Goal: Transaction & Acquisition: Purchase product/service

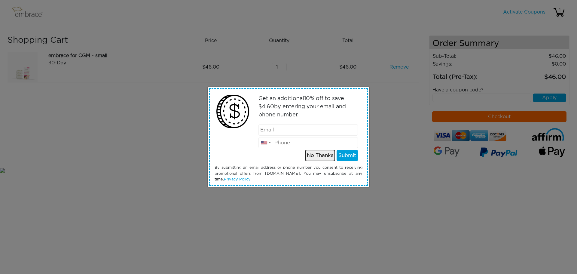
click at [317, 153] on button "No Thanks" at bounding box center [320, 155] width 30 height 11
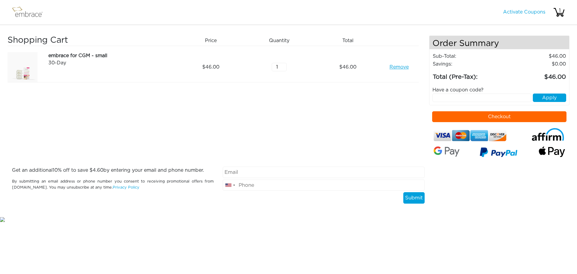
click at [442, 98] on input "text" at bounding box center [481, 97] width 99 height 8
click at [444, 95] on input "text" at bounding box center [481, 97] width 99 height 8
paste input "CRM30OFF"
type input "CRM30OFF"
click at [547, 95] on button "Apply" at bounding box center [549, 97] width 33 height 8
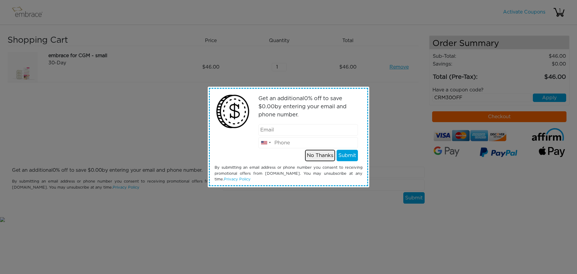
click at [327, 157] on button "No Thanks" at bounding box center [320, 155] width 30 height 11
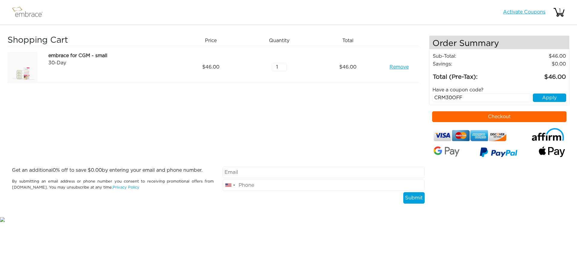
click at [533, 14] on link "Activate Coupons" at bounding box center [524, 12] width 42 height 5
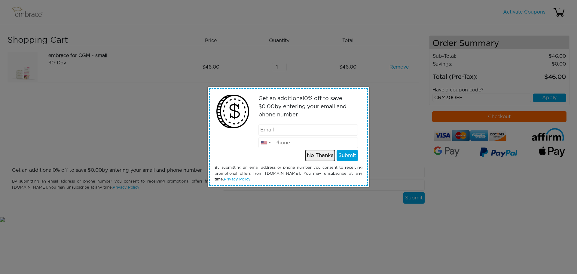
click at [311, 156] on button "No Thanks" at bounding box center [320, 155] width 30 height 11
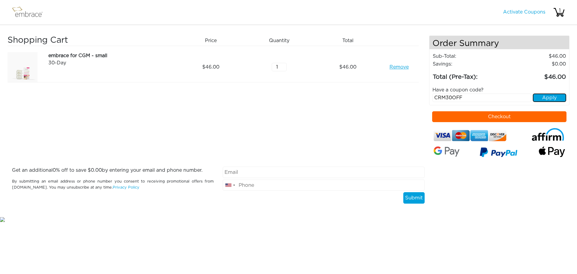
click at [545, 96] on button "Apply" at bounding box center [549, 97] width 33 height 8
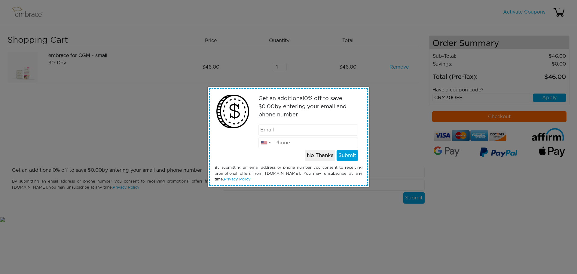
click at [285, 133] on input "email" at bounding box center [308, 129] width 100 height 11
type input "[EMAIL_ADDRESS][DOMAIN_NAME]"
click at [248, 141] on div at bounding box center [229, 126] width 39 height 69
click at [314, 156] on button "No Thanks" at bounding box center [320, 155] width 30 height 11
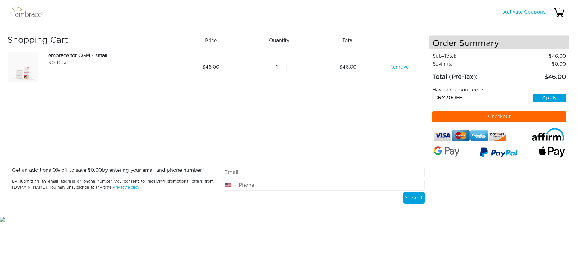
click at [514, 14] on link "Activate Coupons" at bounding box center [524, 12] width 42 height 5
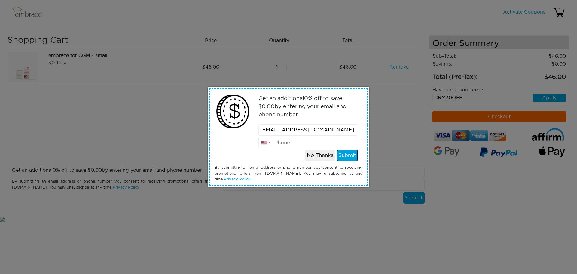
click at [349, 156] on button "Submit" at bounding box center [347, 155] width 21 height 11
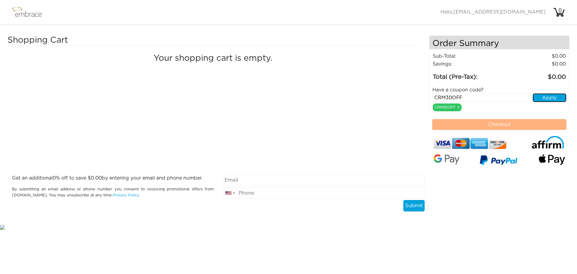
click at [550, 96] on button "Apply" at bounding box center [549, 97] width 33 height 8
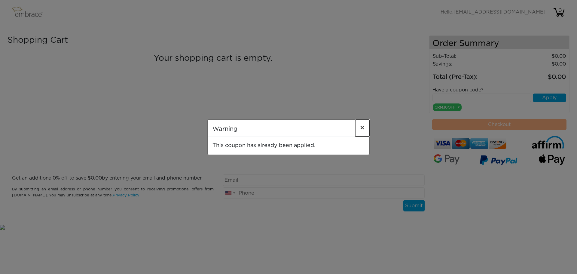
click at [362, 126] on span "×" at bounding box center [362, 127] width 5 height 7
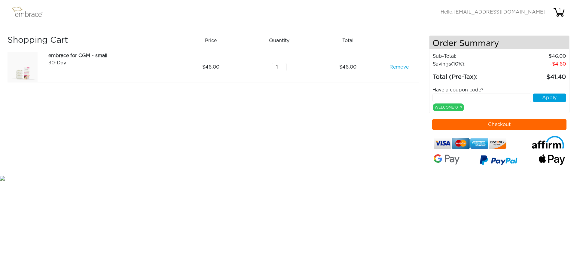
click at [459, 98] on input "text" at bounding box center [481, 97] width 99 height 8
paste input "CRM30OFF"
type input "CRM30OFF"
click at [552, 98] on button "Apply" at bounding box center [549, 97] width 33 height 8
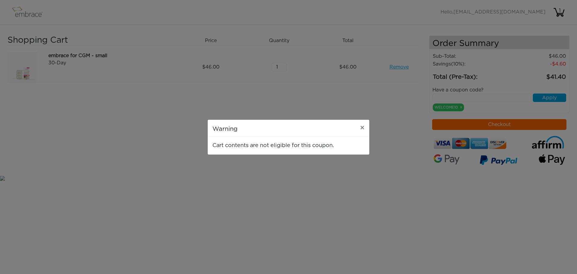
click at [370, 109] on div "Warning × Cart contents are not eligible for this coupon." at bounding box center [288, 137] width 577 height 274
